Goal: Browse casually: Explore the website without a specific task or goal

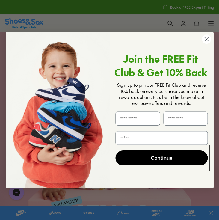
click at [203, 41] on circle "Close dialog" at bounding box center [206, 38] width 9 height 9
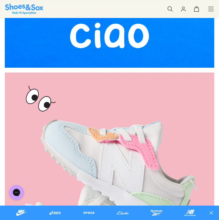
scroll to position [528, 0]
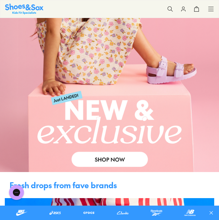
scroll to position [109, 0]
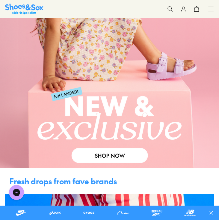
click at [118, 154] on link at bounding box center [109, 46] width 219 height 245
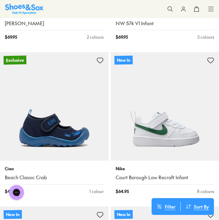
scroll to position [220, 0]
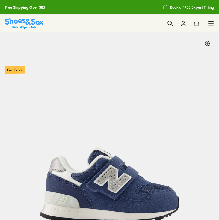
select select "*"
